Goal: Task Accomplishment & Management: Manage account settings

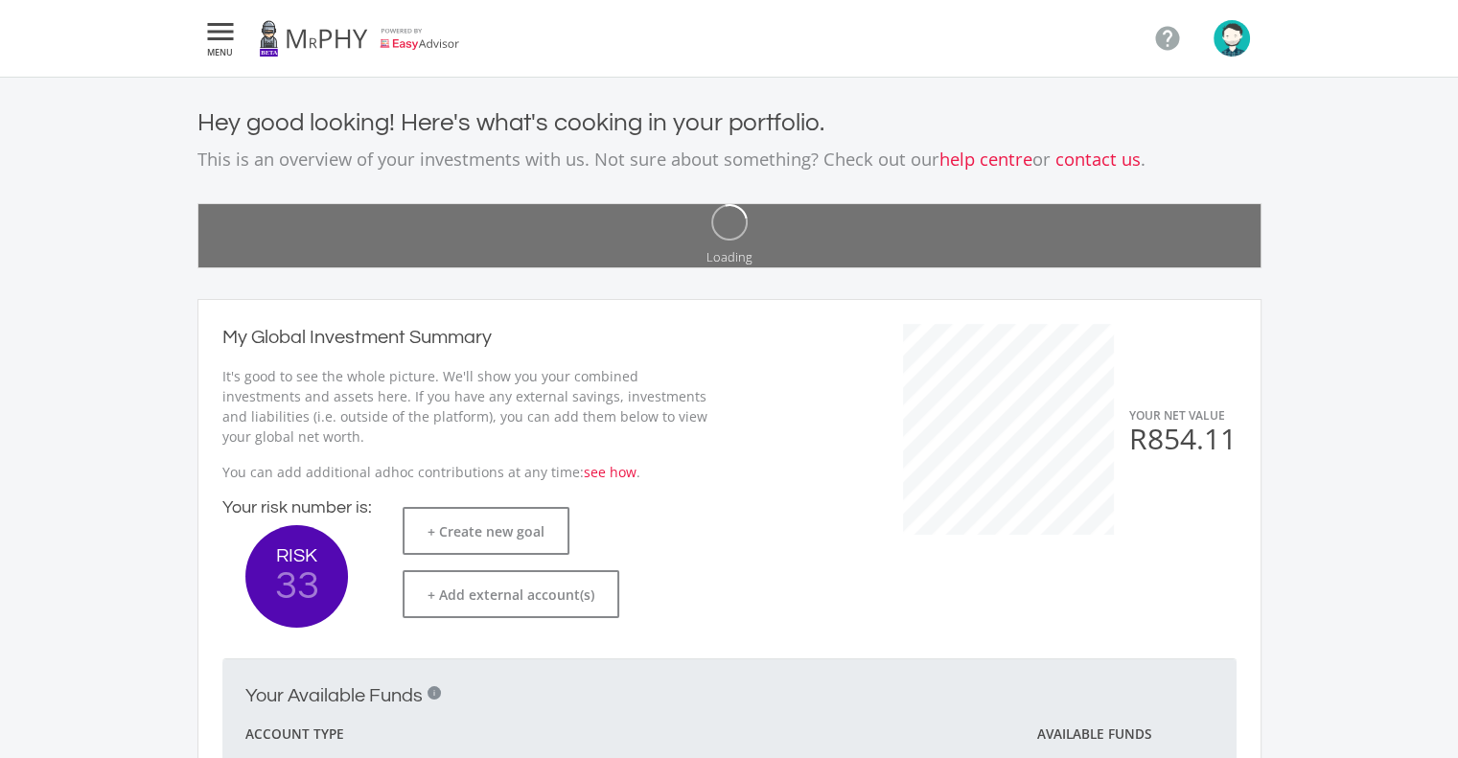
scroll to position [304, 525]
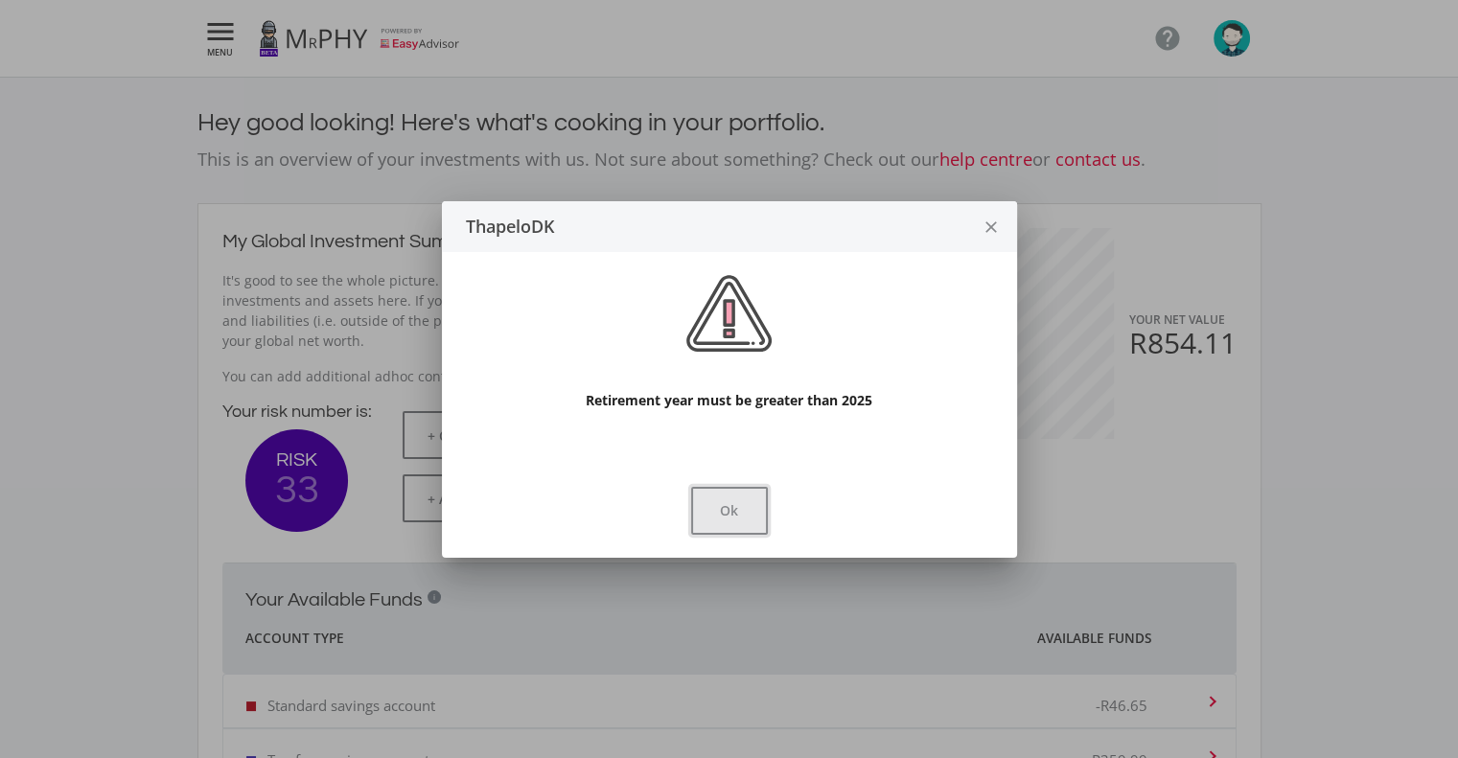
click at [725, 510] on button "Ok" at bounding box center [729, 511] width 77 height 48
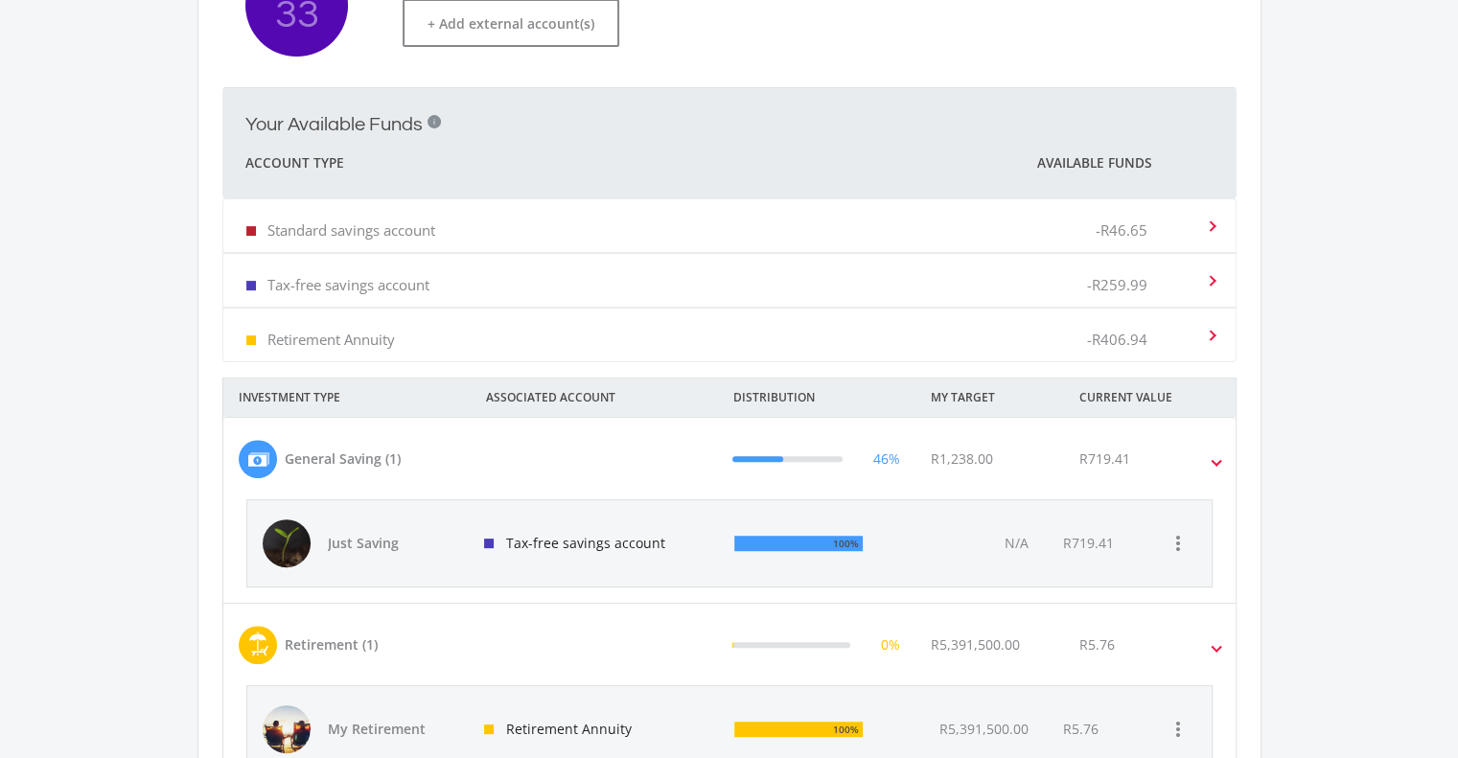
scroll to position [472, 0]
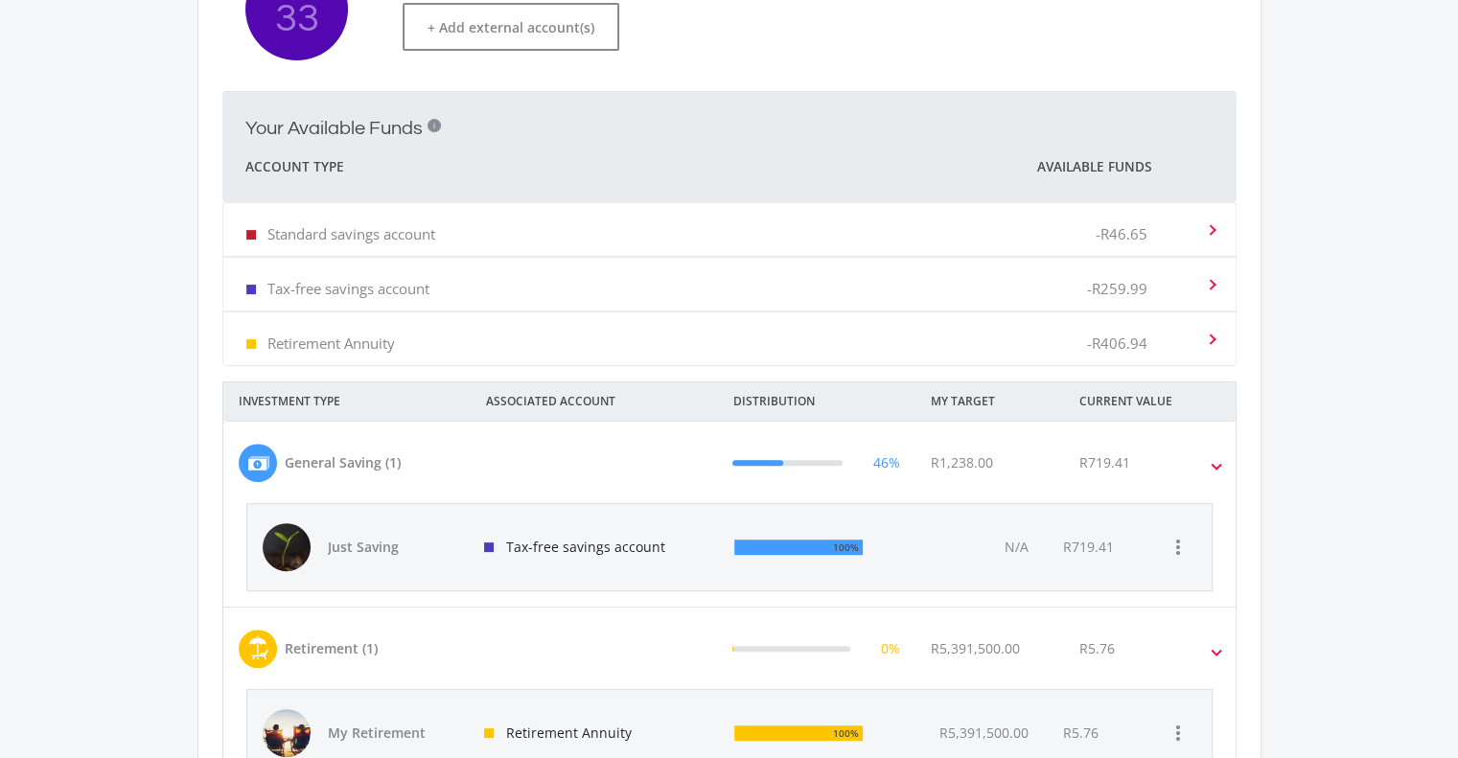
click at [1166, 340] on div "-R406.94" at bounding box center [1146, 339] width 118 height 58
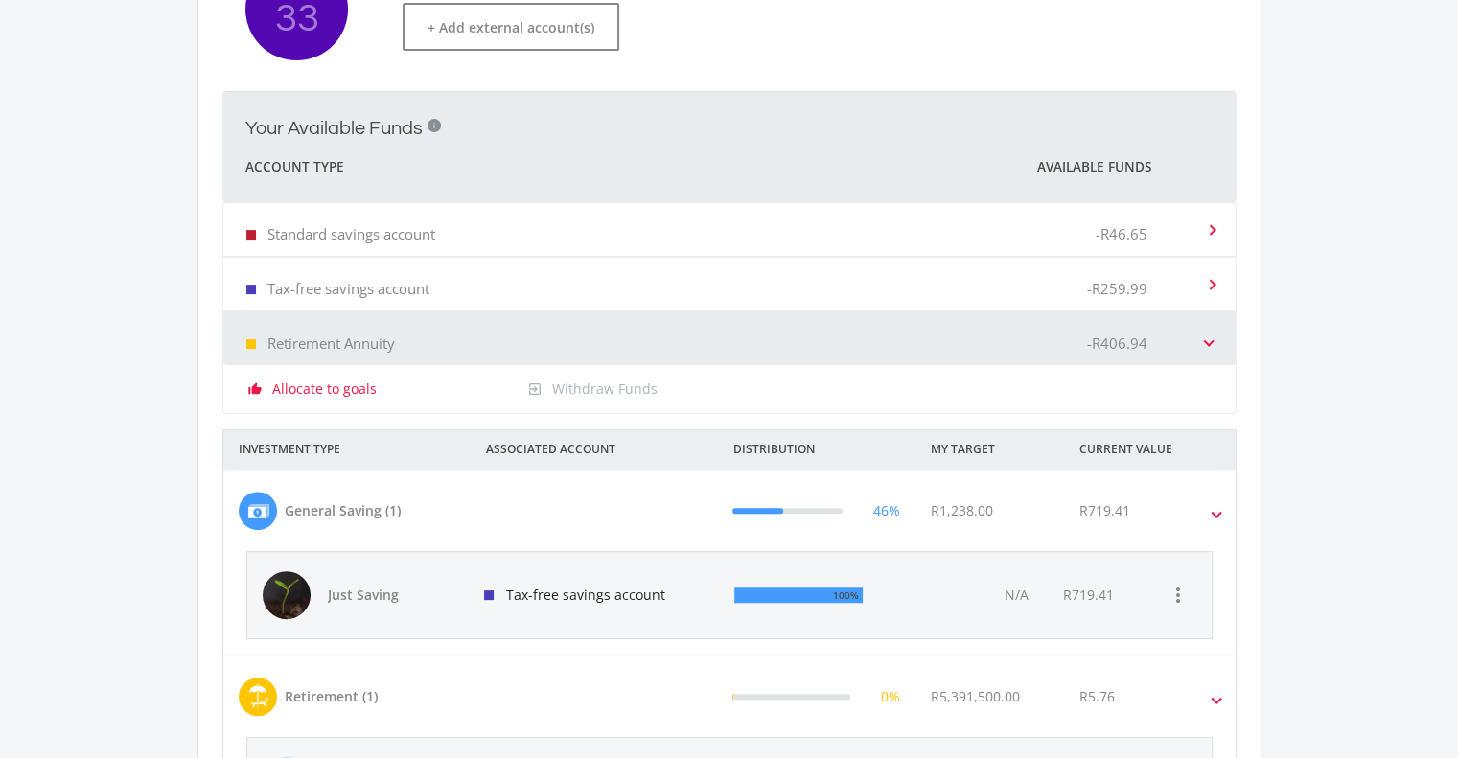
click at [1202, 342] on div "-R406.94" at bounding box center [1146, 339] width 118 height 58
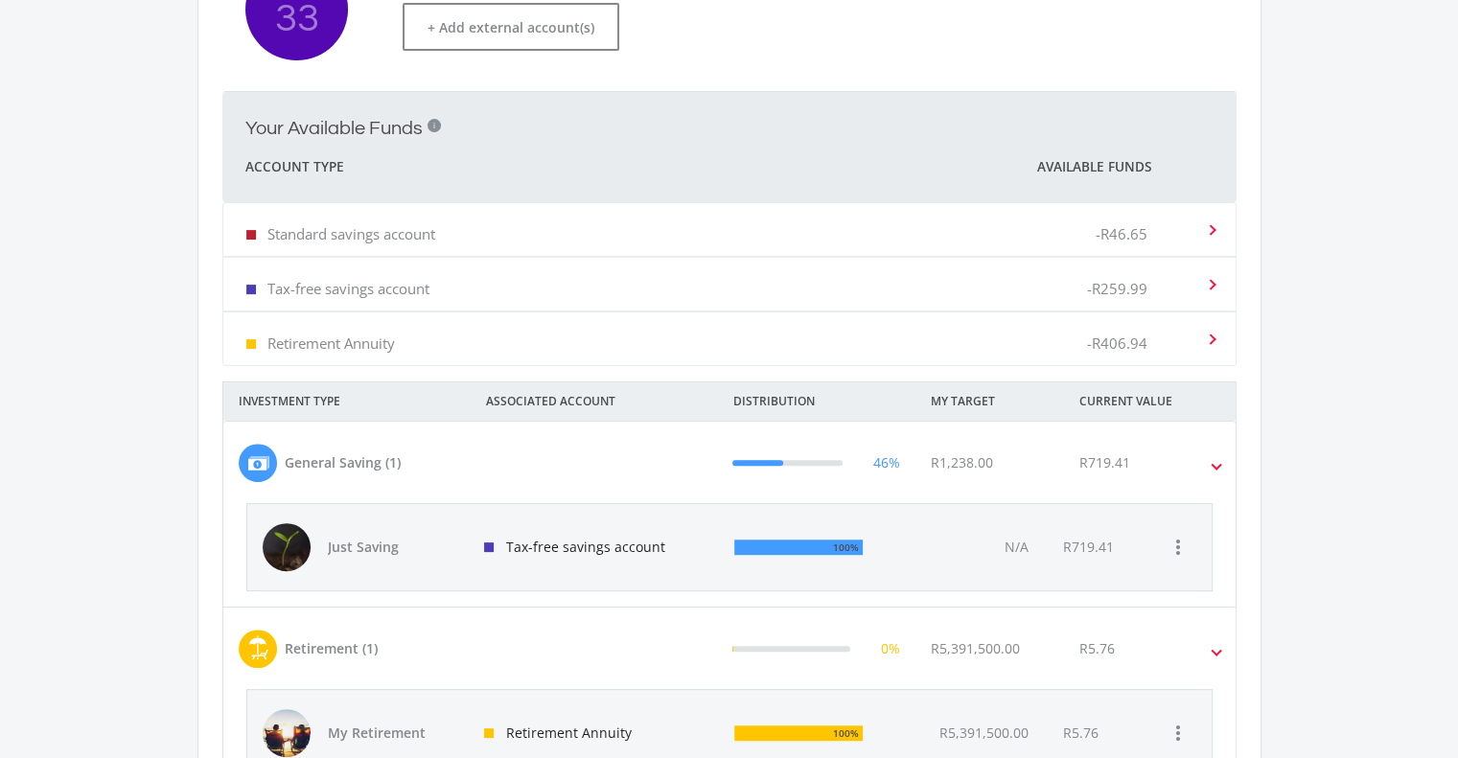
click at [1213, 287] on mat-expansion-panel-header "Tax-free savings account -R259.99" at bounding box center [729, 284] width 1012 height 53
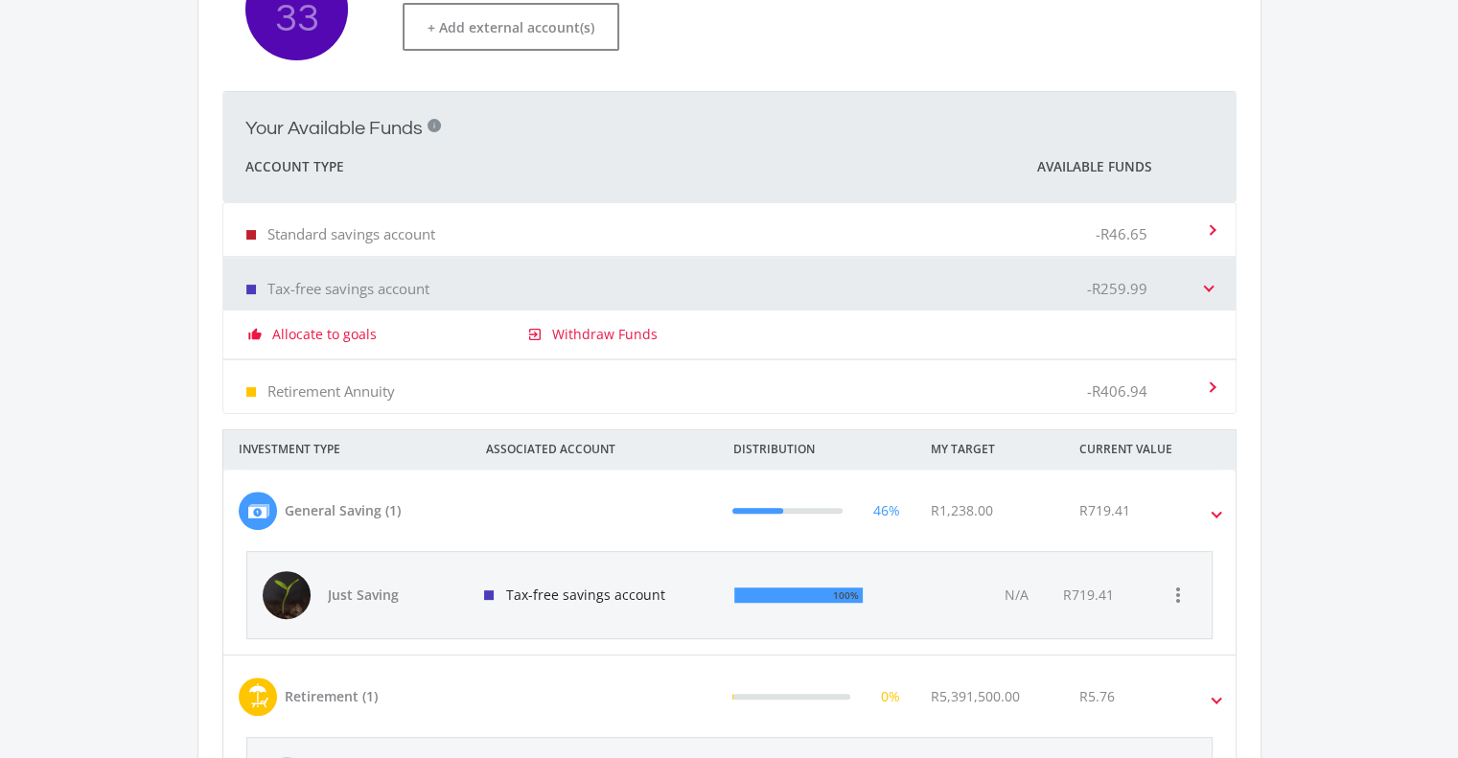
click at [1211, 285] on span at bounding box center [1209, 284] width 8 height 19
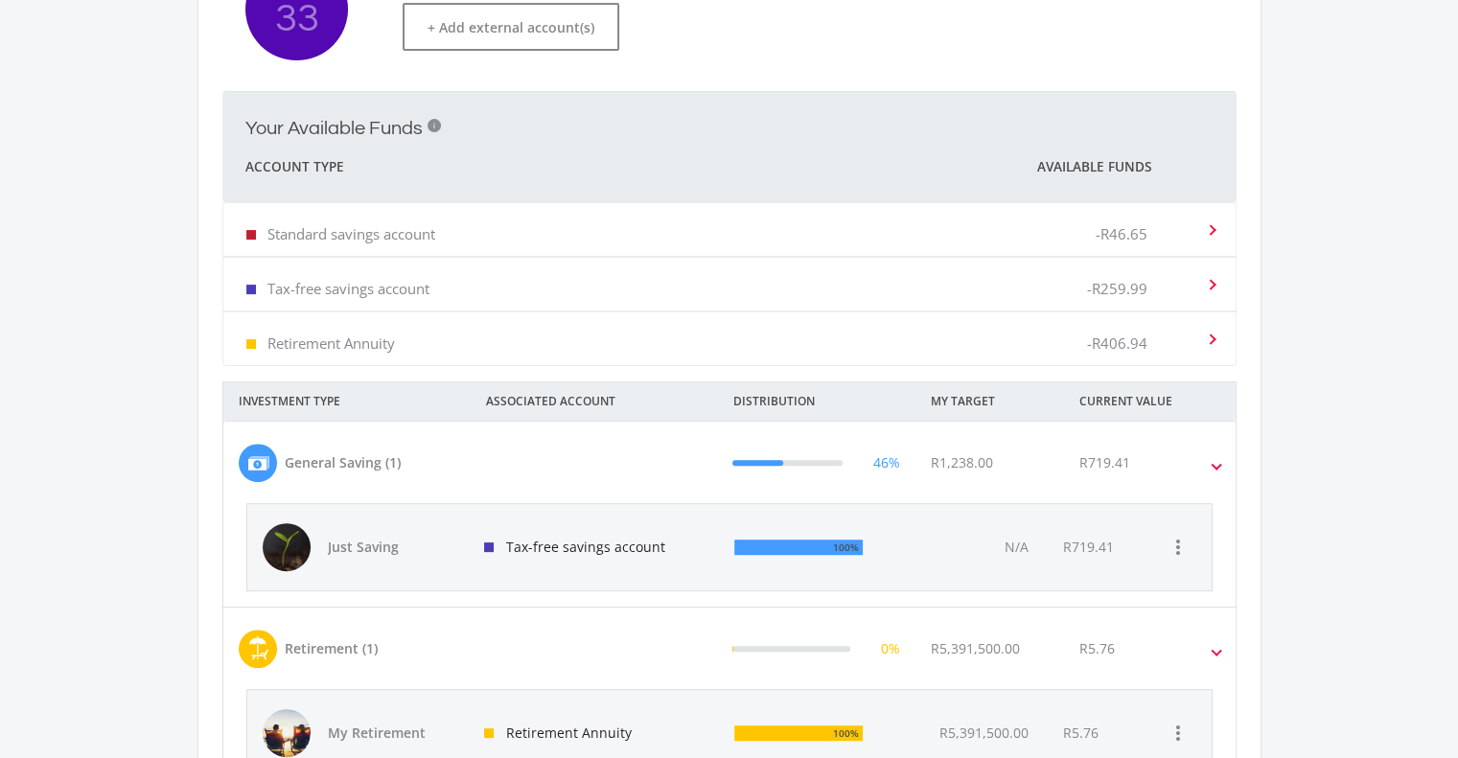
click at [1213, 232] on mat-expansion-panel-header "Standard savings account -R46.65" at bounding box center [729, 229] width 1012 height 53
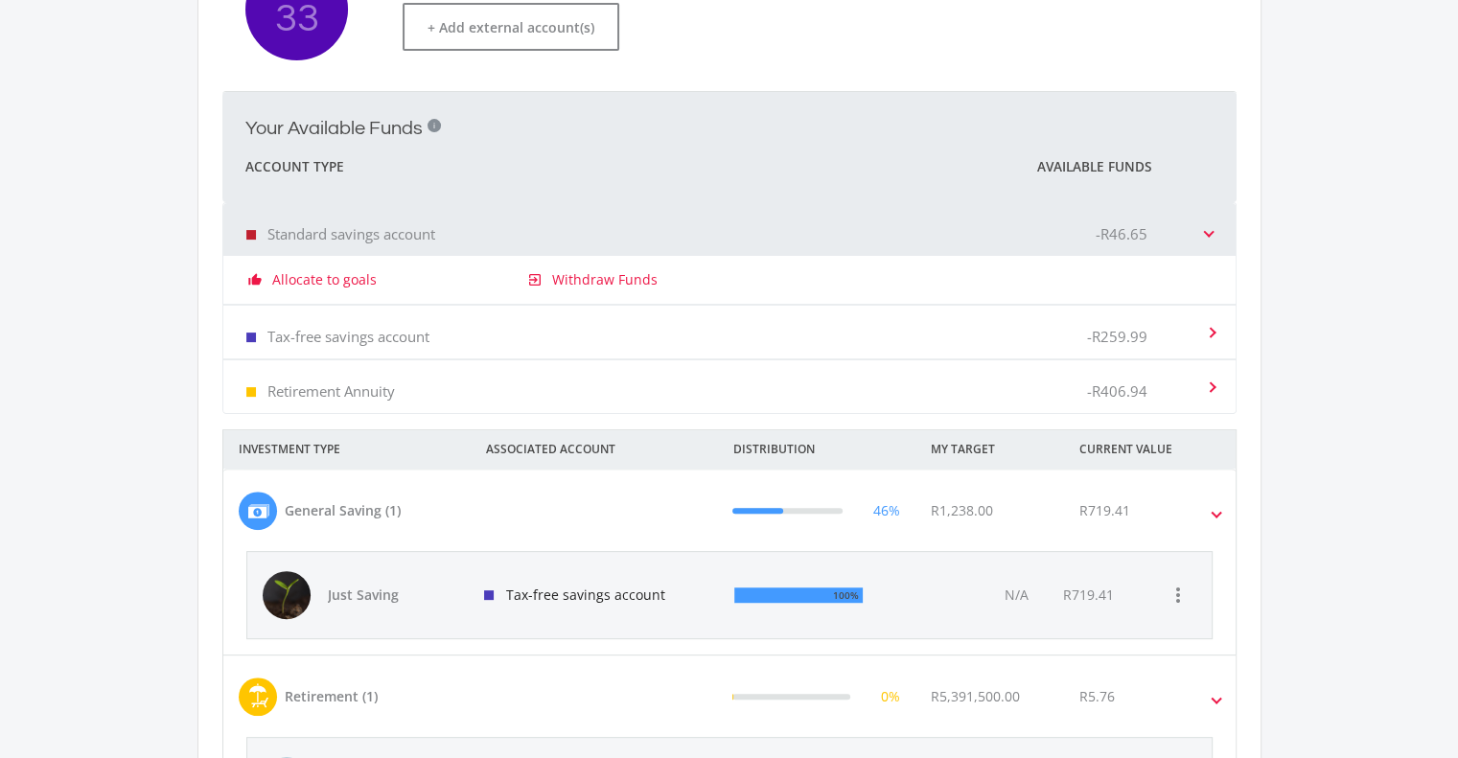
click at [1212, 329] on span at bounding box center [1208, 333] width 19 height 8
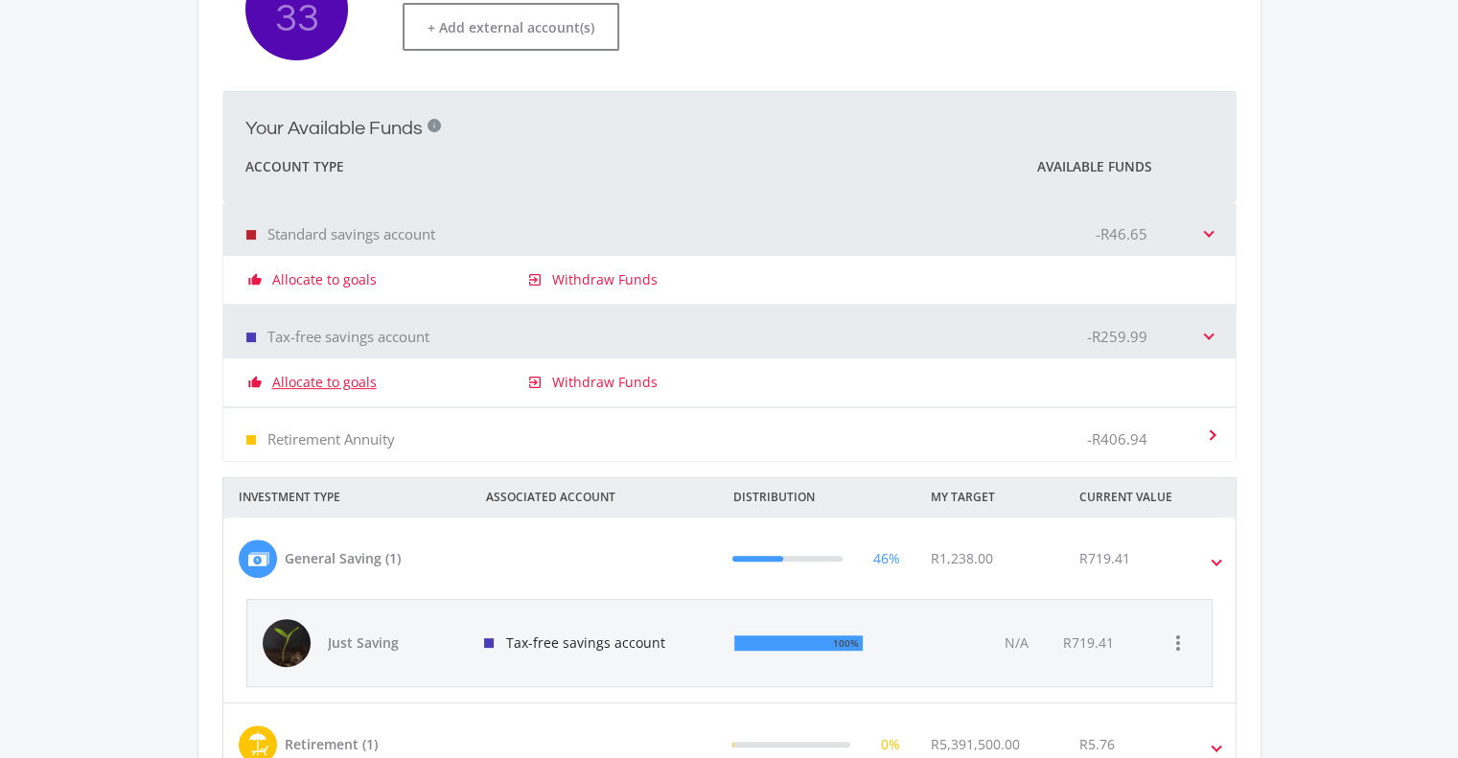
click at [335, 386] on link "Allocate to goals" at bounding box center [324, 382] width 104 height 19
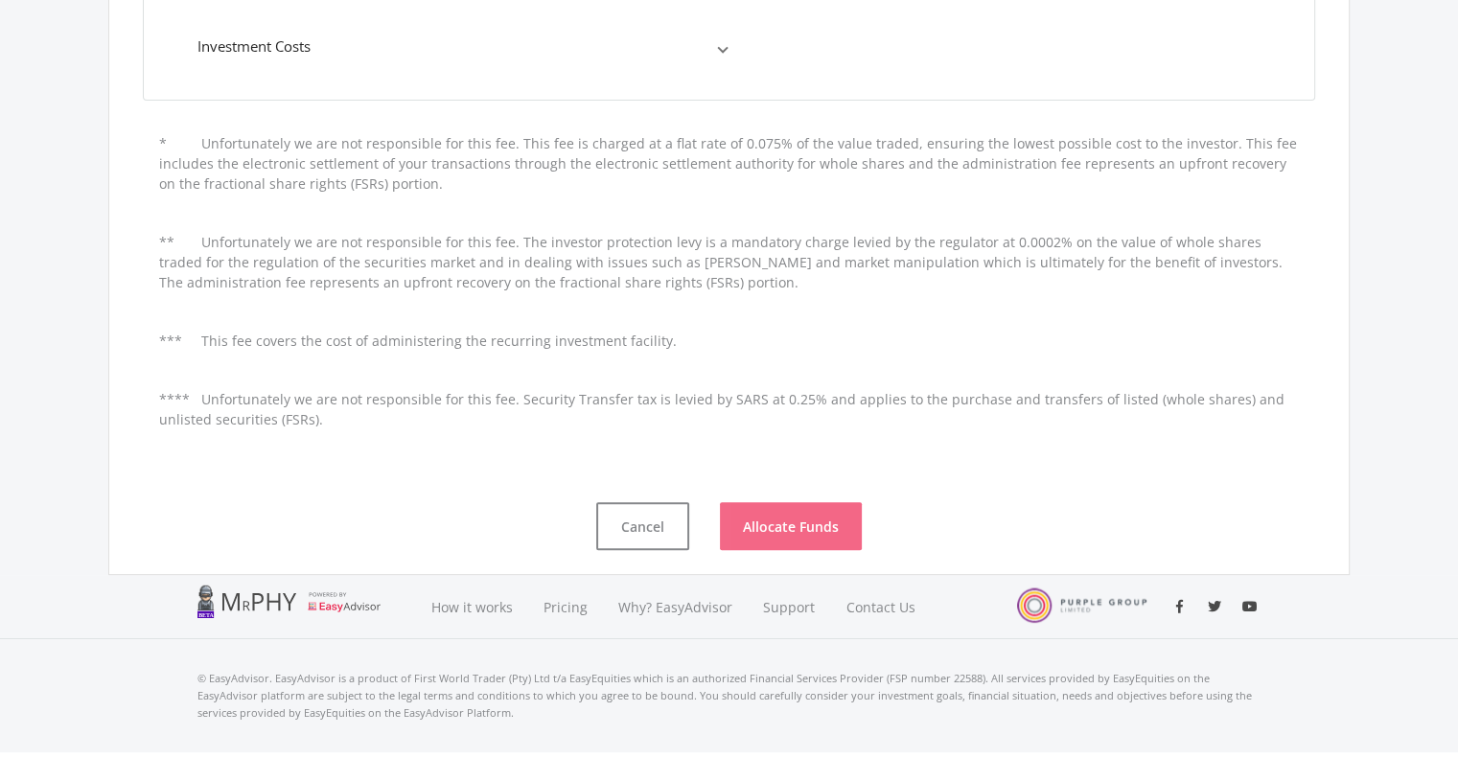
scroll to position [583, 0]
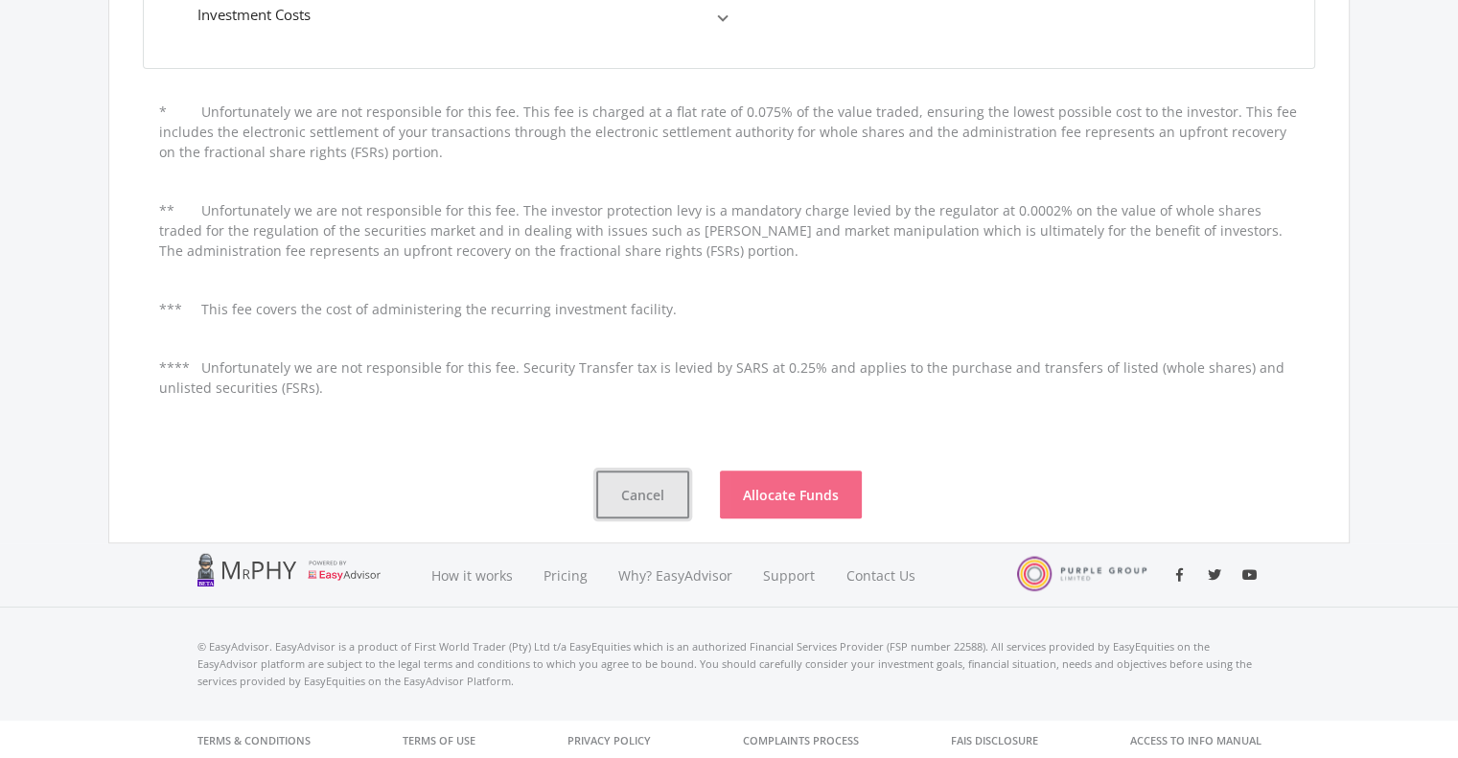
click at [617, 497] on button "Cancel" at bounding box center [642, 495] width 93 height 48
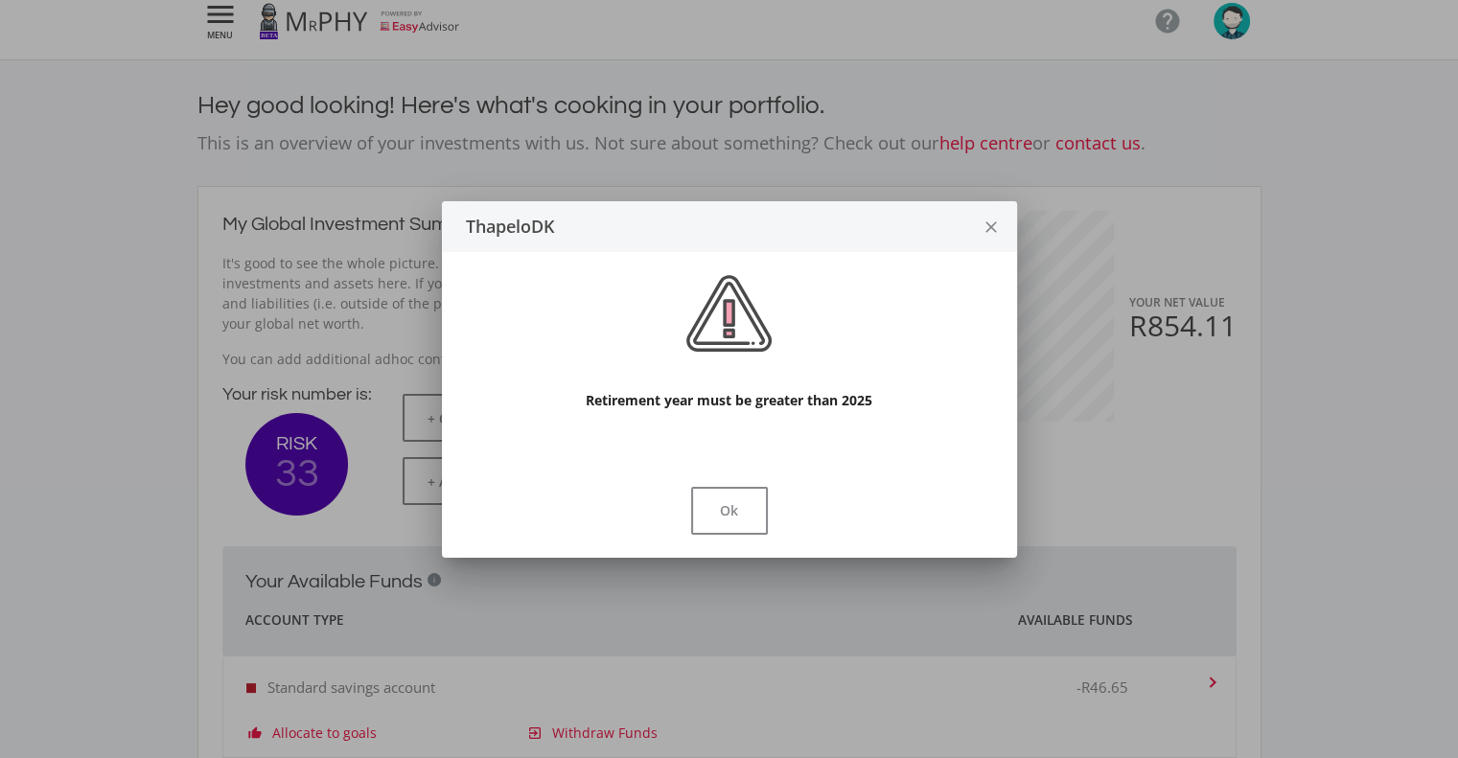
scroll to position [304, 525]
click at [728, 507] on button "Ok" at bounding box center [729, 511] width 77 height 48
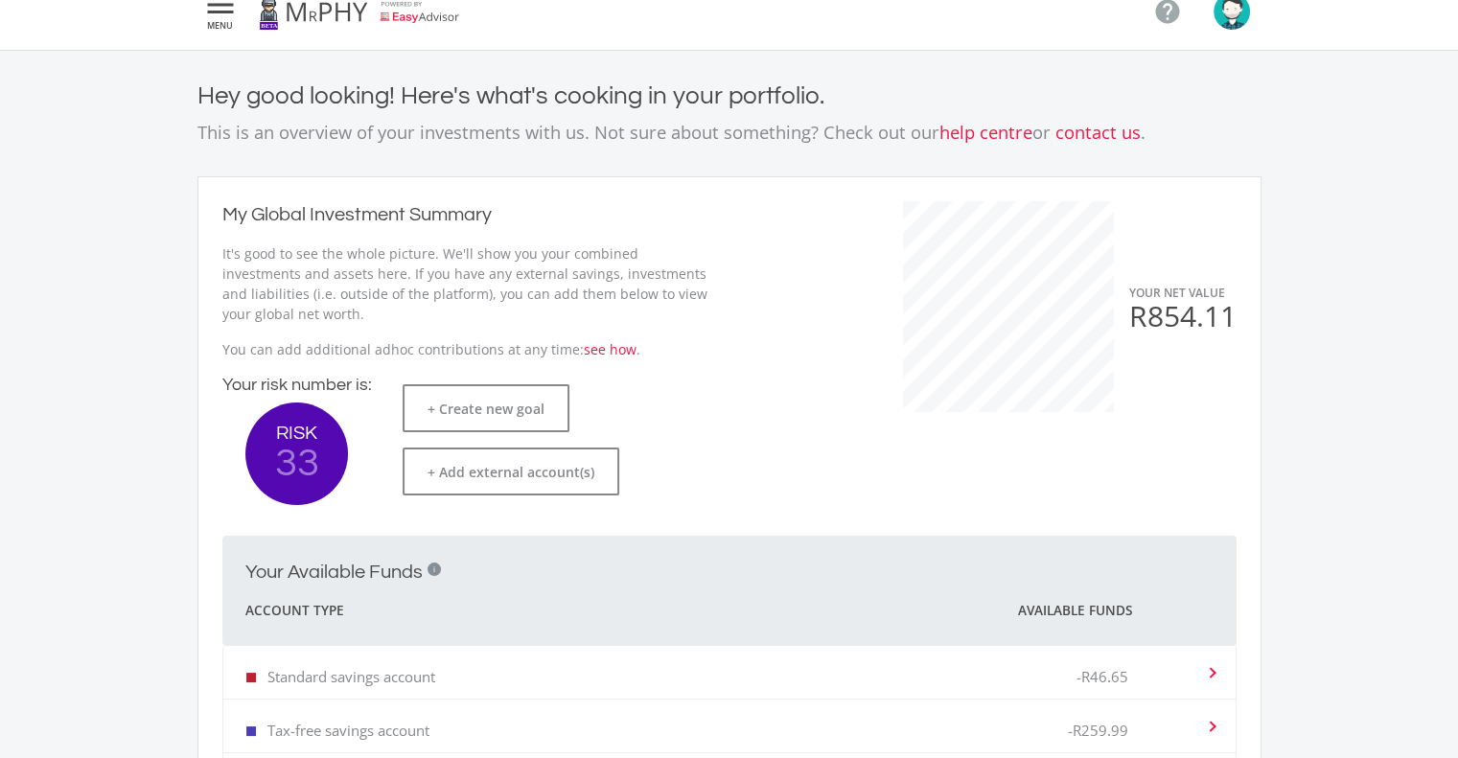
scroll to position [0, 0]
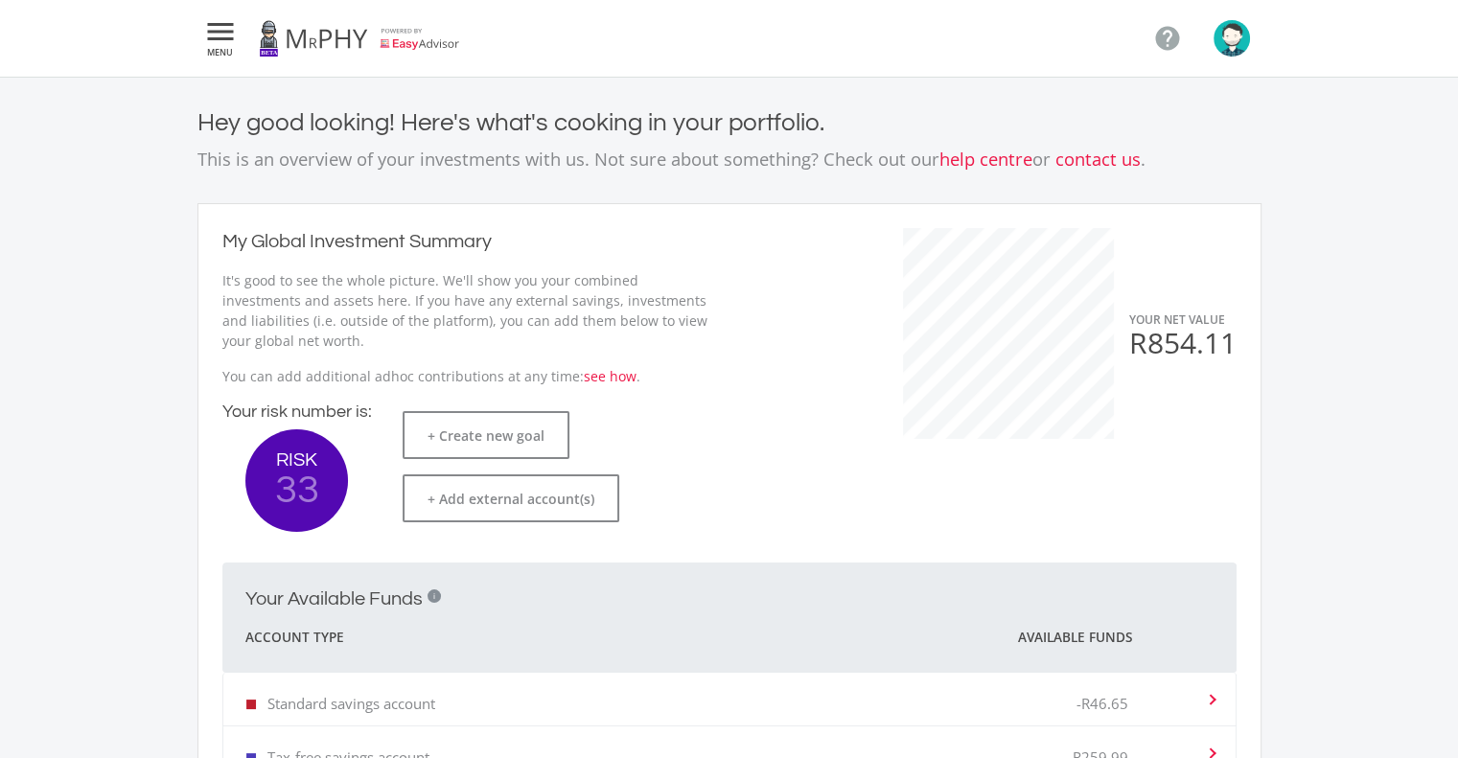
click at [235, 30] on icon "" at bounding box center [220, 31] width 35 height 23
